Goal: Task Accomplishment & Management: Manage account settings

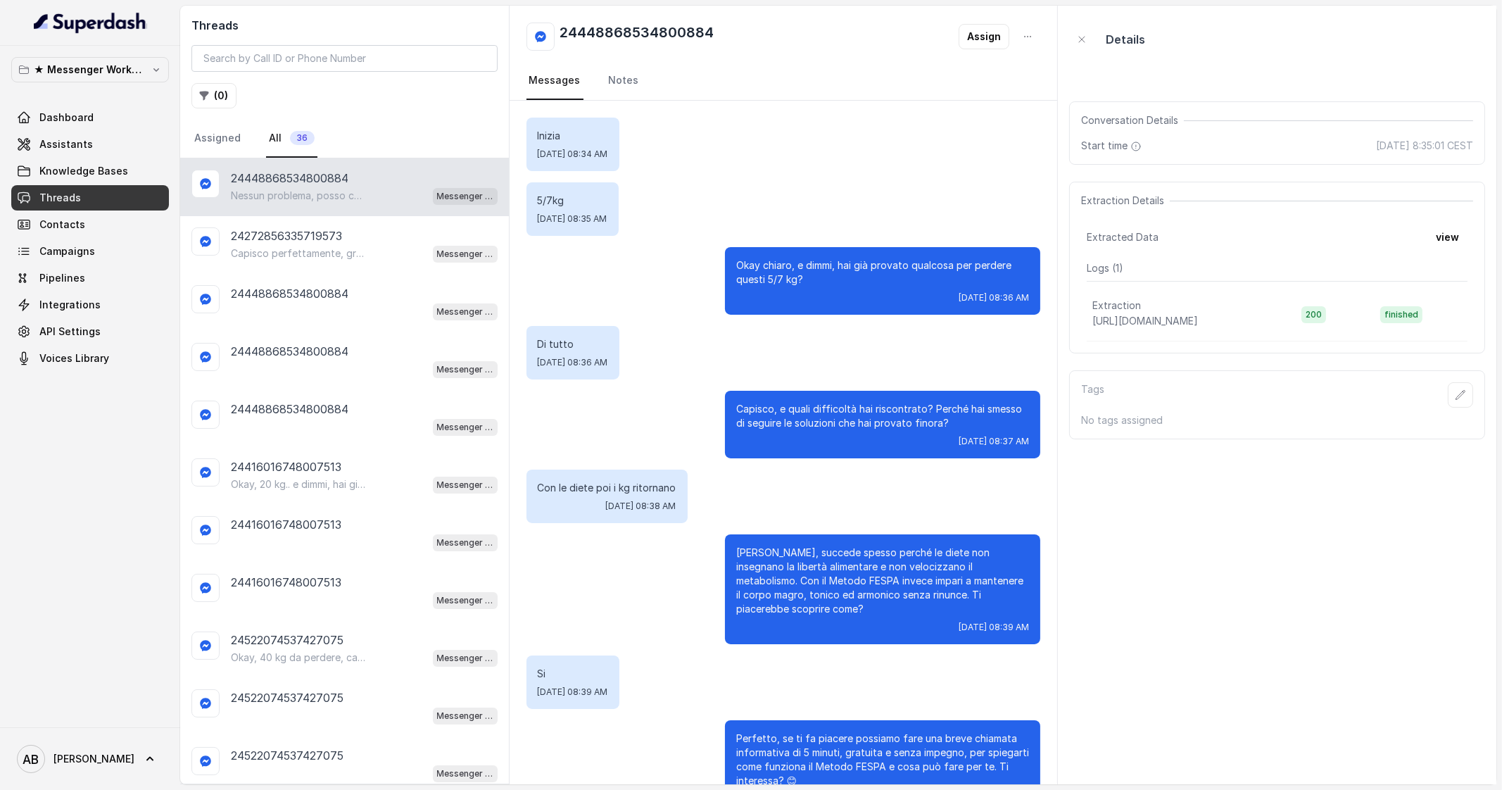
scroll to position [270, 0]
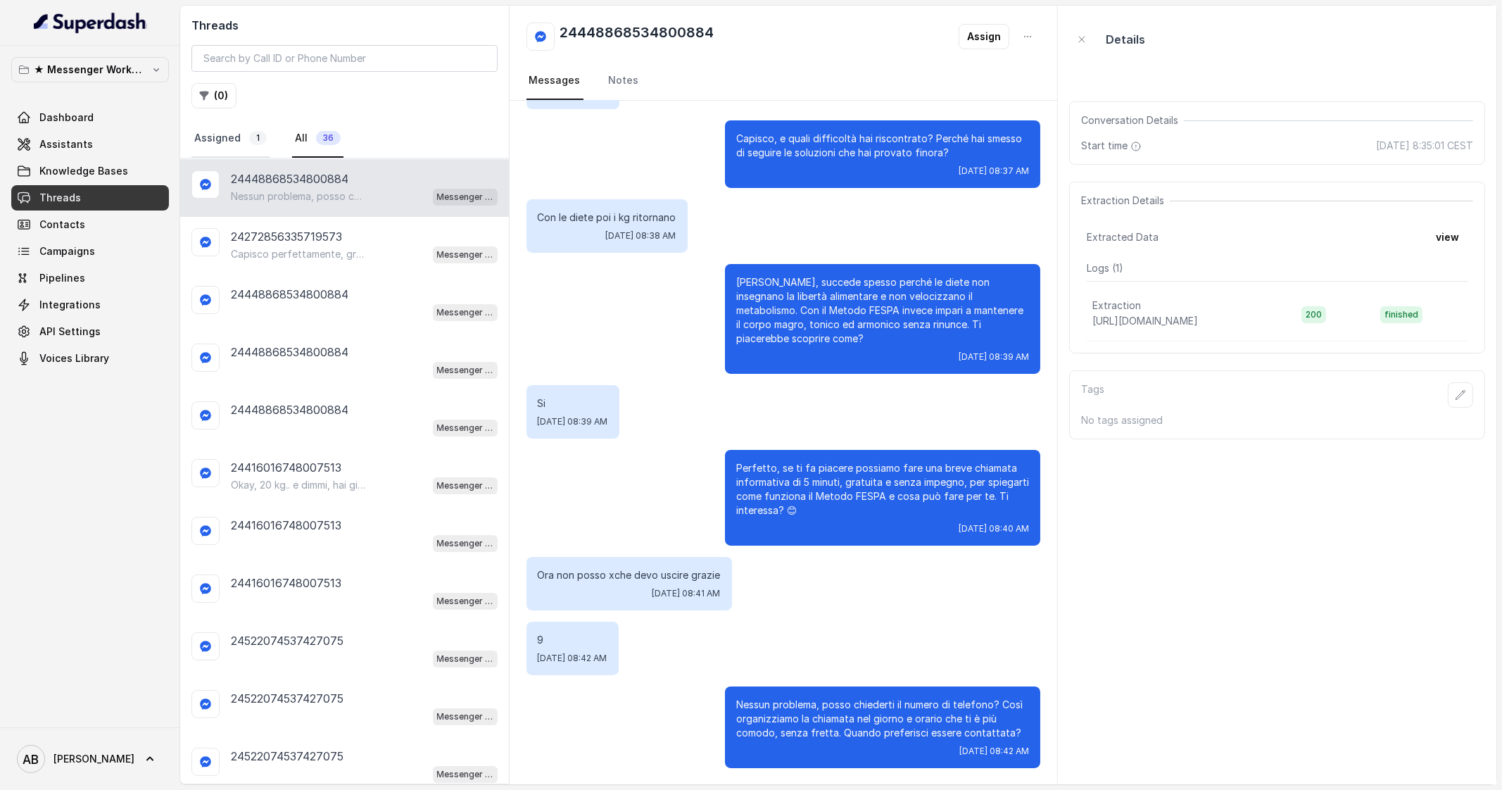
click at [218, 132] on link "Assigned 1" at bounding box center [230, 139] width 78 height 38
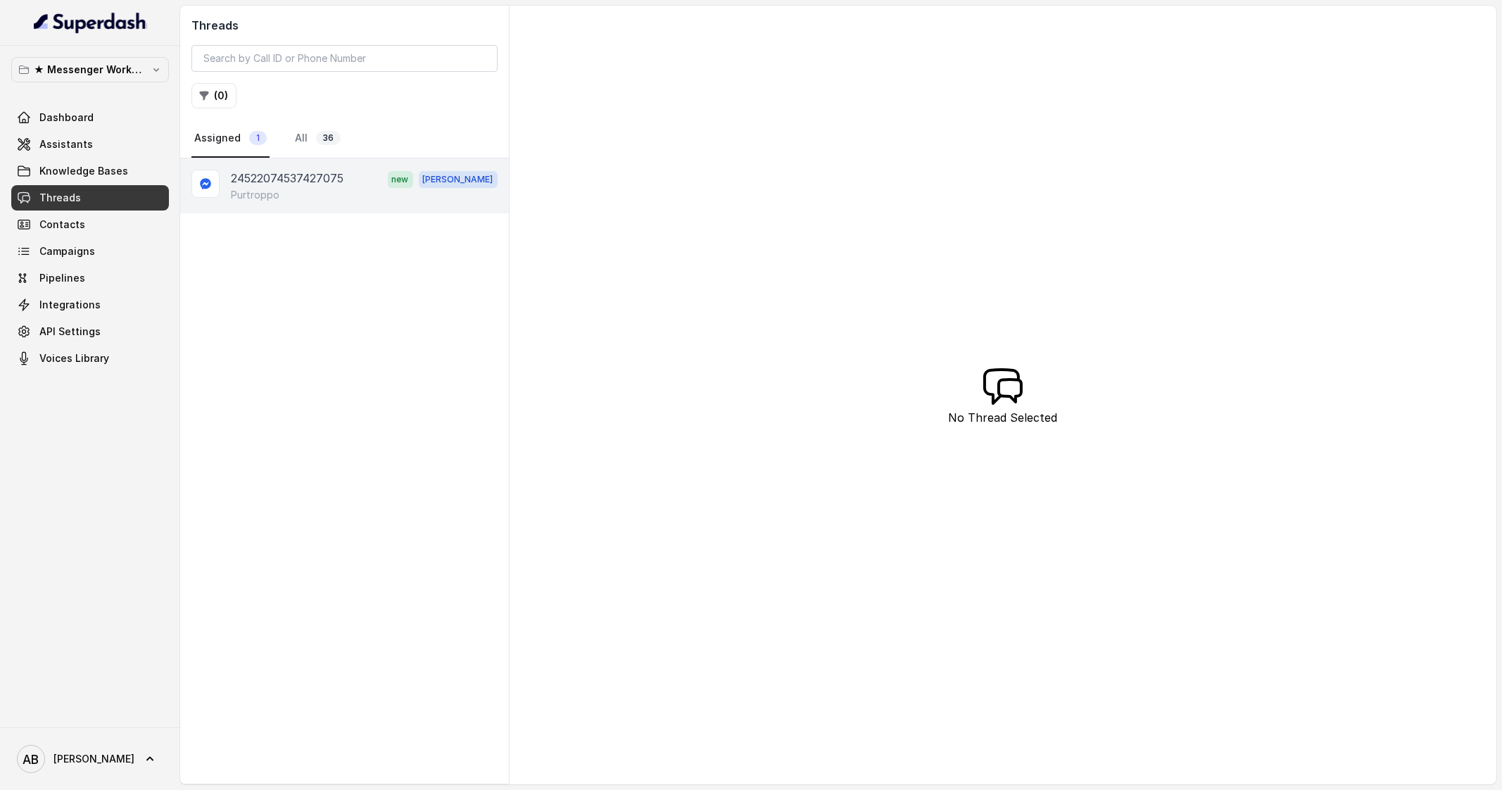
click at [309, 191] on div "Purtroppo" at bounding box center [364, 195] width 267 height 14
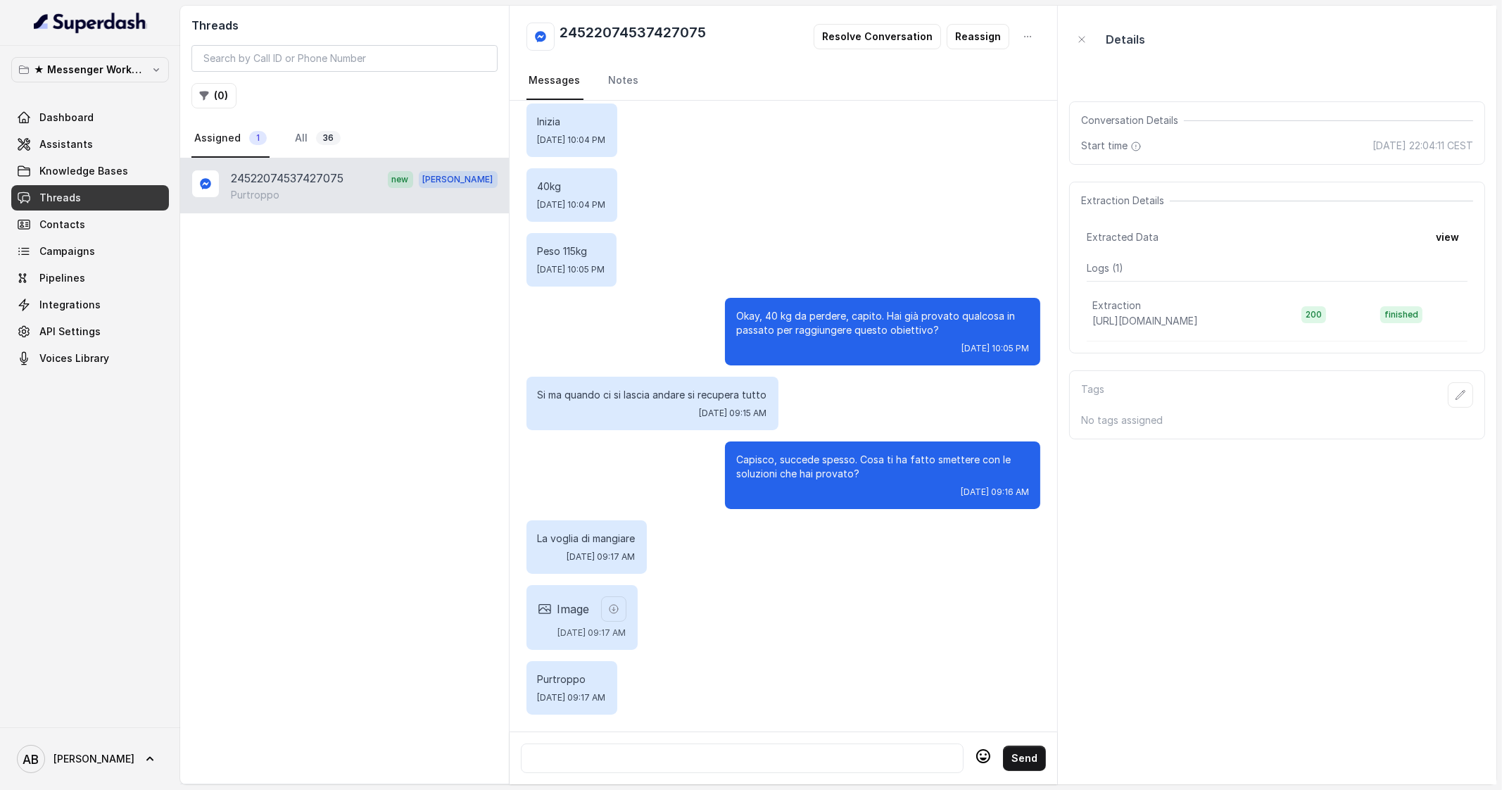
scroll to position [25, 0]
click at [116, 192] on link "Threads" at bounding box center [90, 197] width 158 height 25
